Goal: Navigation & Orientation: Find specific page/section

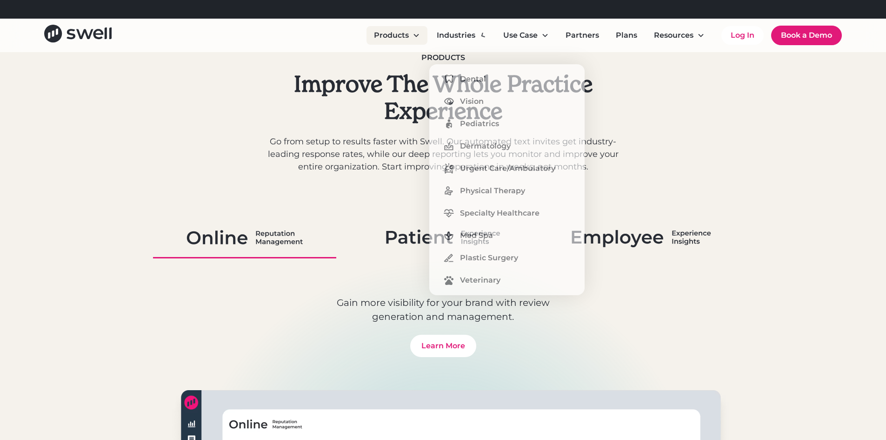
scroll to position [419, 0]
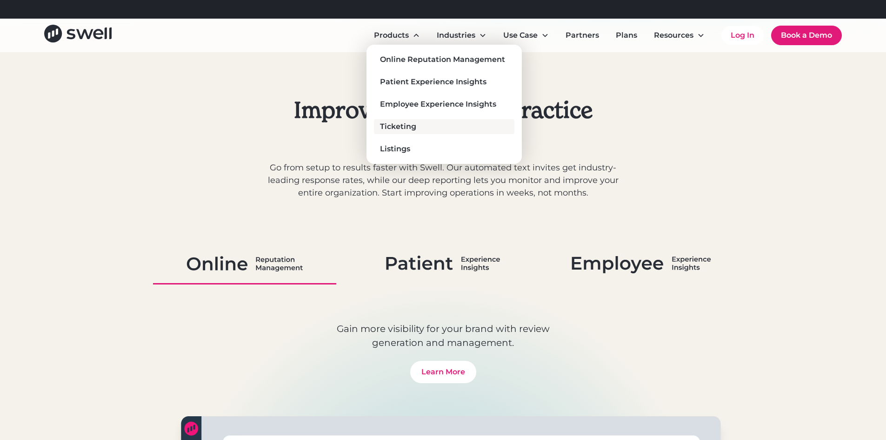
click at [405, 128] on div "Ticketing" at bounding box center [398, 126] width 36 height 11
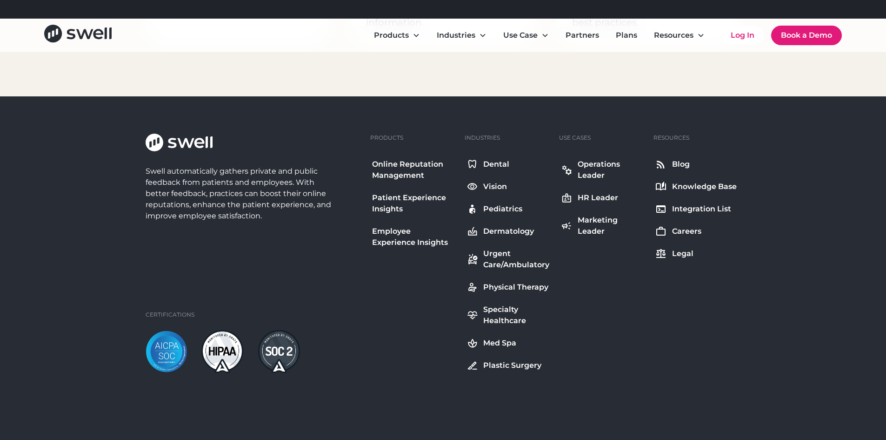
scroll to position [2551, 0]
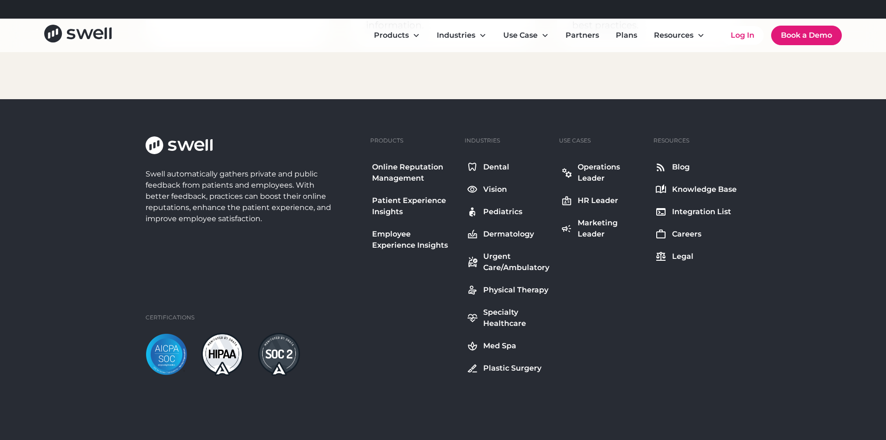
click at [387, 179] on div "Online Reputation Management" at bounding box center [413, 172] width 83 height 22
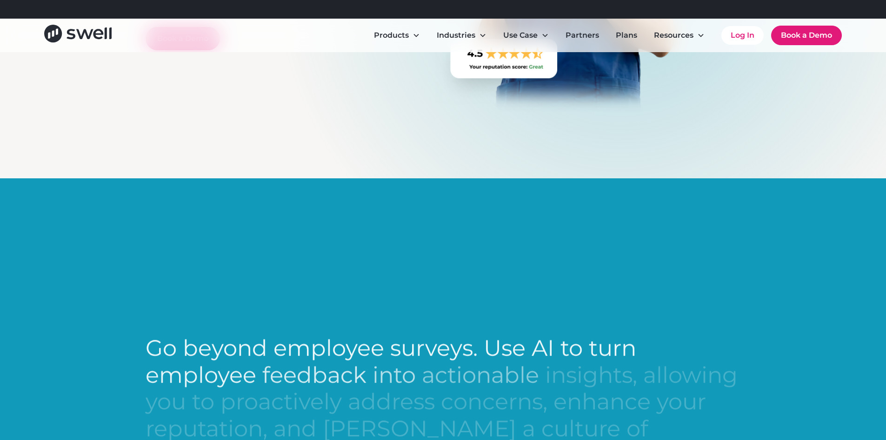
scroll to position [279, 0]
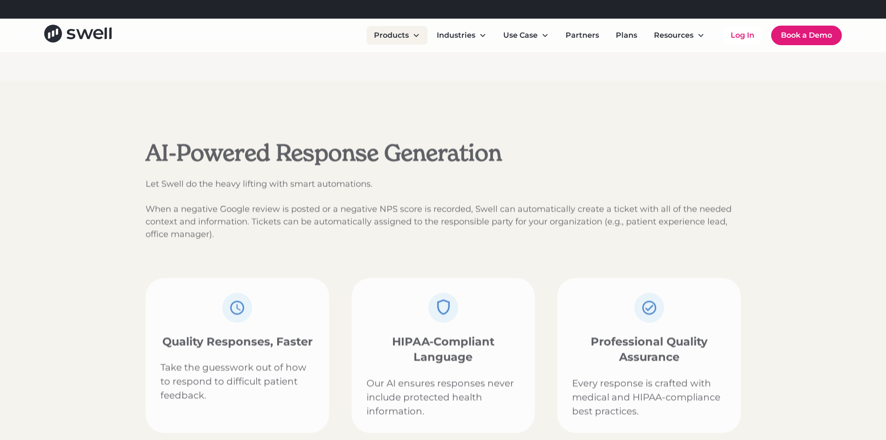
scroll to position [1899, 0]
